Goal: Task Accomplishment & Management: Use online tool/utility

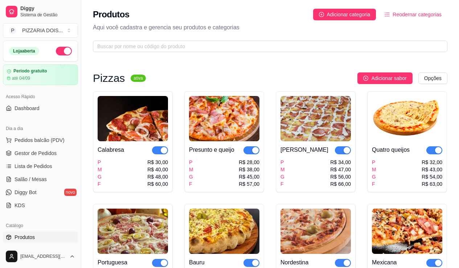
drag, startPoint x: 99, startPoint y: 92, endPoint x: 97, endPoint y: 99, distance: 6.7
click at [81, 99] on div "Diggy Sistema de Gestão P PIZZARIA DOIS ... Loja aberta Período gratuito até 04…" at bounding box center [40, 134] width 81 height 268
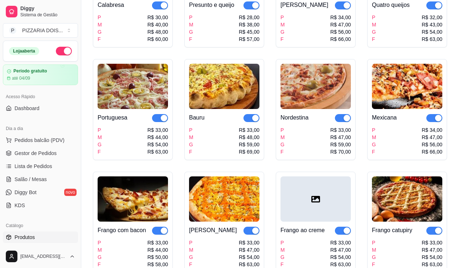
scroll to position [181, 0]
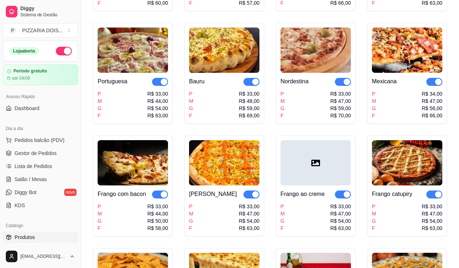
click at [168, 73] on img at bounding box center [133, 50] width 70 height 45
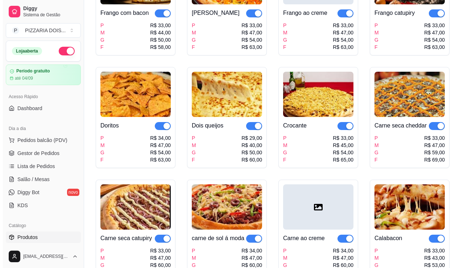
scroll to position [326, 0]
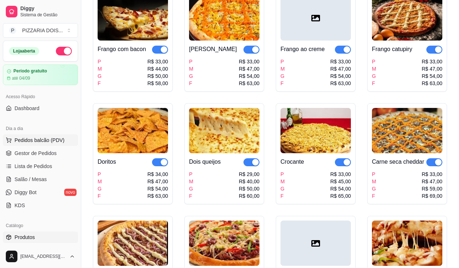
click at [65, 144] on span "Pedidos balcão (PDV)" at bounding box center [40, 140] width 50 height 7
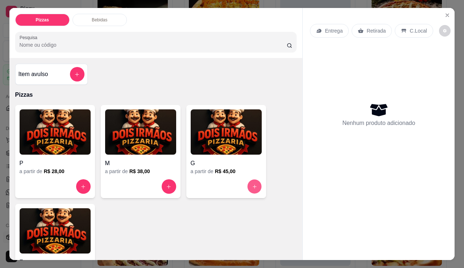
click at [255, 190] on icon "increase-product-quantity" at bounding box center [254, 186] width 5 height 5
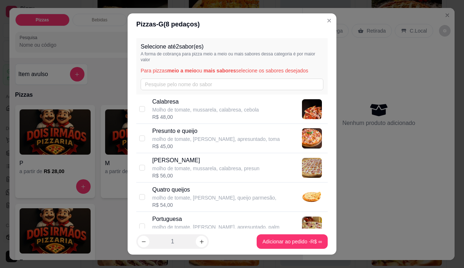
click at [151, 124] on div "Calabresa Molho de tomate, mussarela, calabresa, cebola R$ 48,00" at bounding box center [232, 109] width 192 height 29
checkbox input "true"
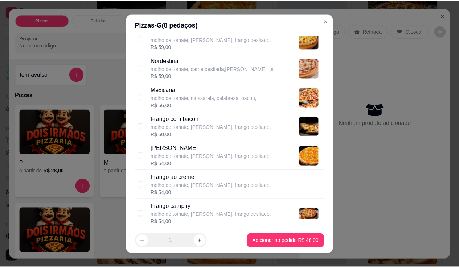
scroll to position [254, 0]
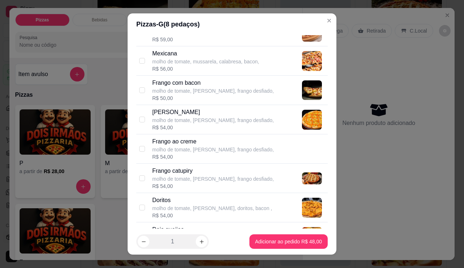
click at [145, 105] on div "Frango com bacon molho de tomate, [PERSON_NAME], frango desfiado, R$ 50,00" at bounding box center [232, 90] width 192 height 29
checkbox input "true"
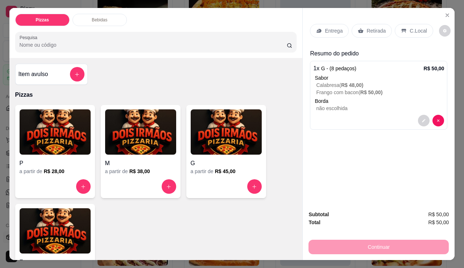
click at [386, 30] on p "Retirada" at bounding box center [376, 30] width 19 height 7
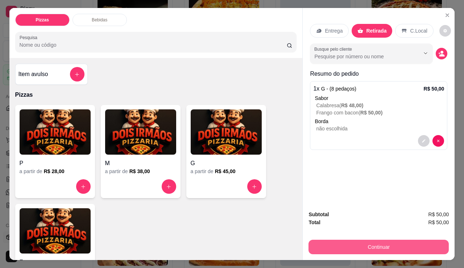
click at [380, 240] on button "Continuar" at bounding box center [379, 247] width 140 height 15
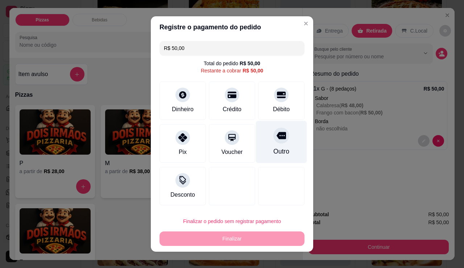
click at [279, 164] on div "Outro" at bounding box center [281, 142] width 51 height 42
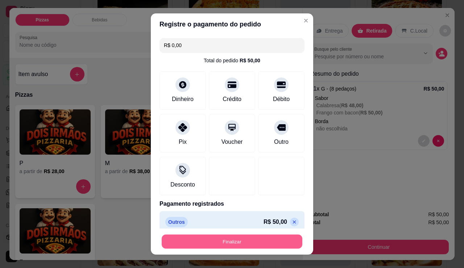
click at [238, 238] on button "Finalizar" at bounding box center [232, 242] width 141 height 14
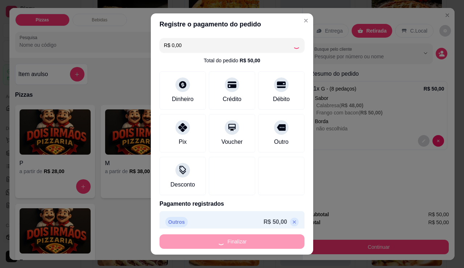
type input "-R$ 50,00"
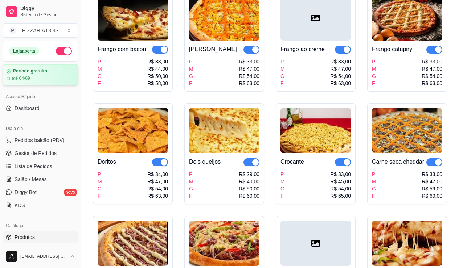
scroll to position [181, 0]
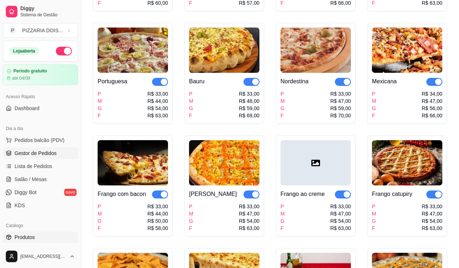
click at [48, 157] on span "Gestor de Pedidos" at bounding box center [36, 153] width 42 height 7
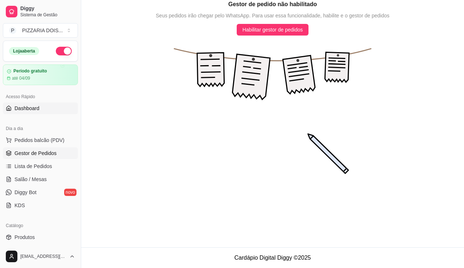
click at [40, 112] on span "Dashboard" at bounding box center [27, 108] width 25 height 7
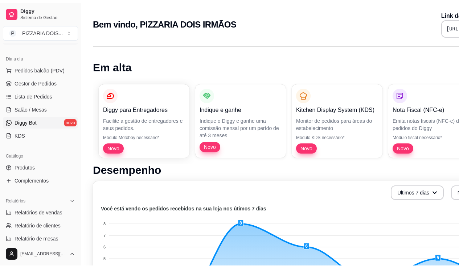
scroll to position [109, 0]
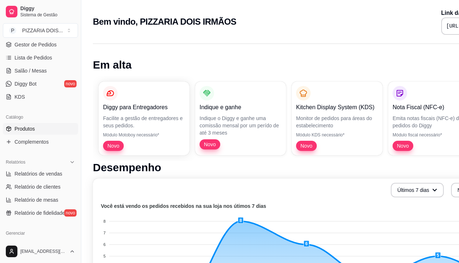
click at [35, 132] on span "Produtos" at bounding box center [25, 128] width 20 height 7
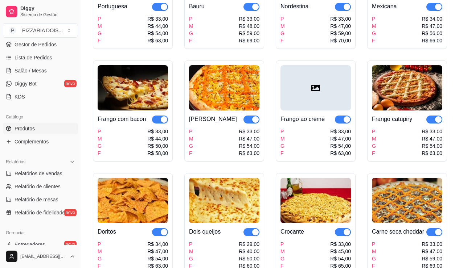
scroll to position [111, 0]
